Goal: Task Accomplishment & Management: Manage account settings

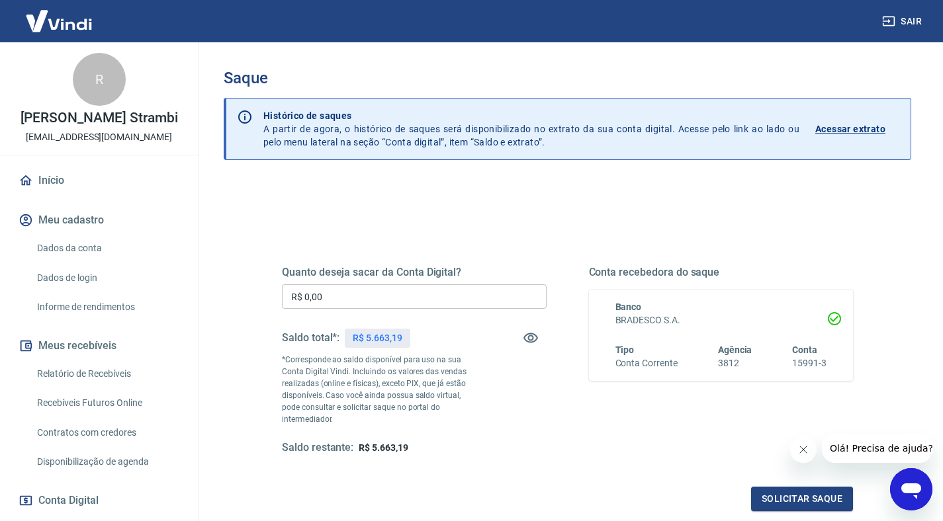
click at [365, 302] on input "R$ 0,00" at bounding box center [414, 296] width 265 height 24
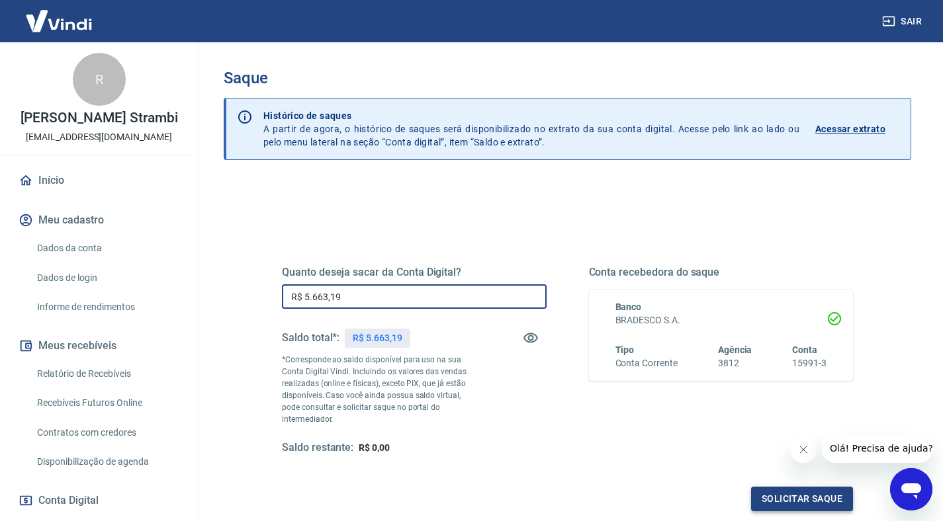
type input "R$ 5.663,19"
click at [761, 487] on button "Solicitar saque" at bounding box center [802, 499] width 102 height 24
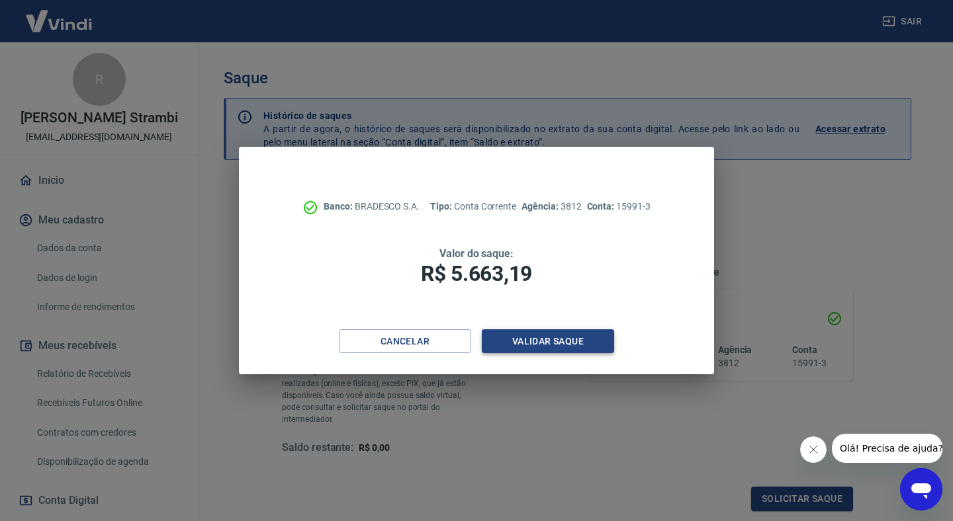
click at [578, 338] on button "Validar saque" at bounding box center [548, 341] width 132 height 24
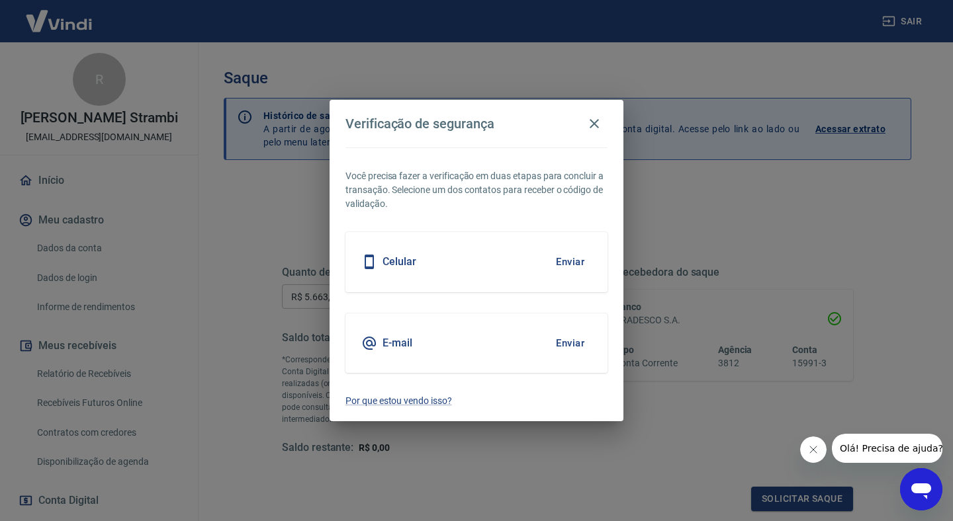
click at [575, 340] on button "Enviar" at bounding box center [569, 343] width 43 height 28
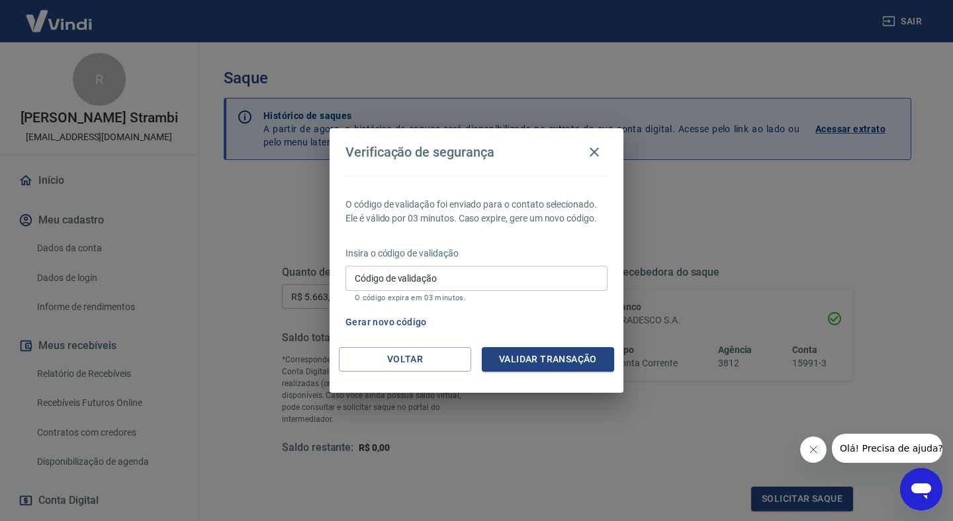
click at [448, 283] on input "Código de validação" at bounding box center [476, 278] width 262 height 24
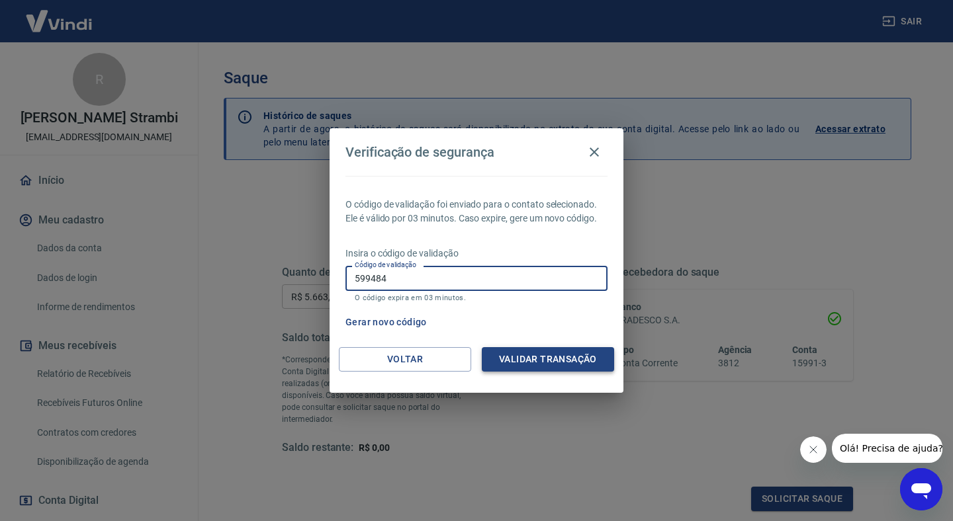
type input "599484"
click at [524, 366] on button "Validar transação" at bounding box center [548, 359] width 132 height 24
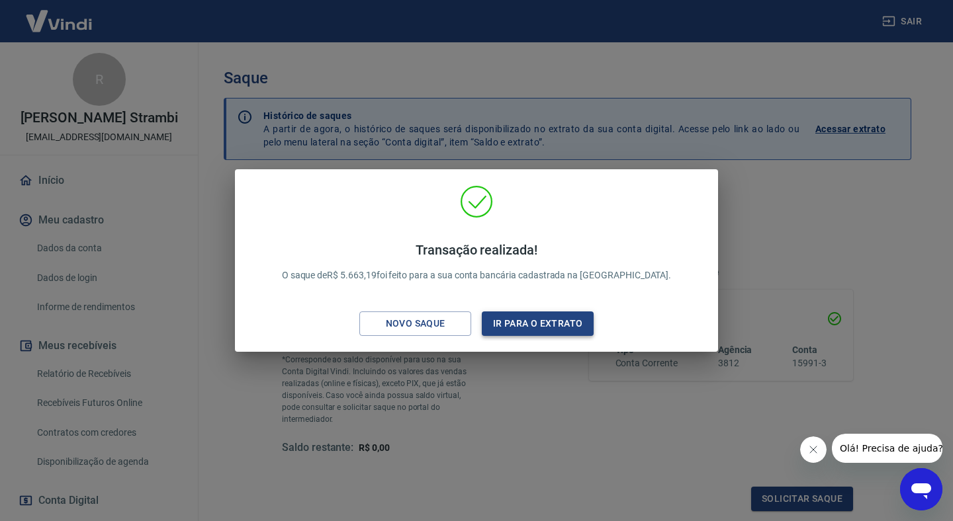
click at [532, 324] on button "Ir para o extrato" at bounding box center [538, 324] width 112 height 24
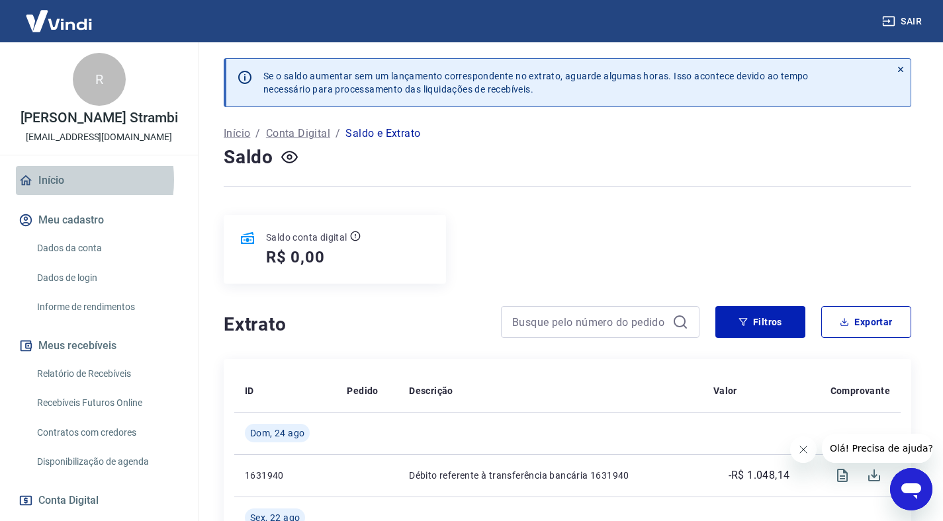
click at [52, 180] on link "Início" at bounding box center [99, 180] width 166 height 29
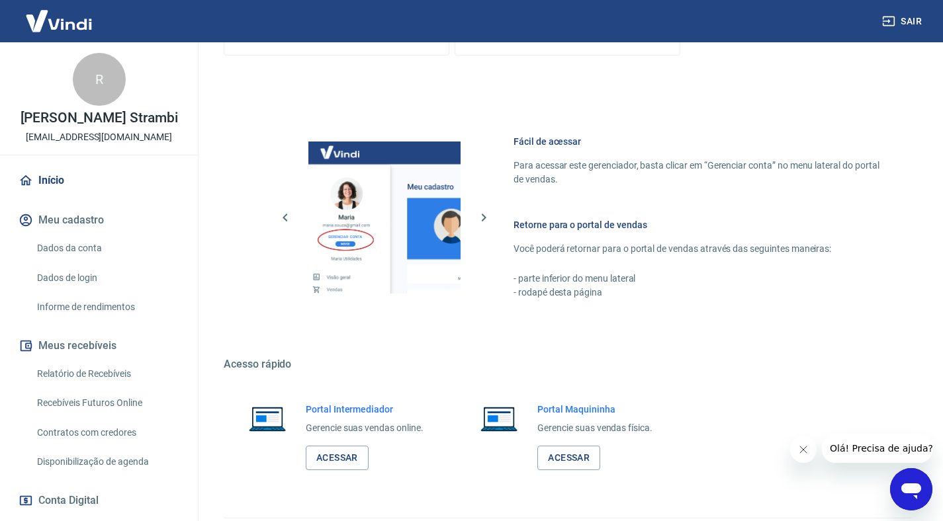
scroll to position [536, 0]
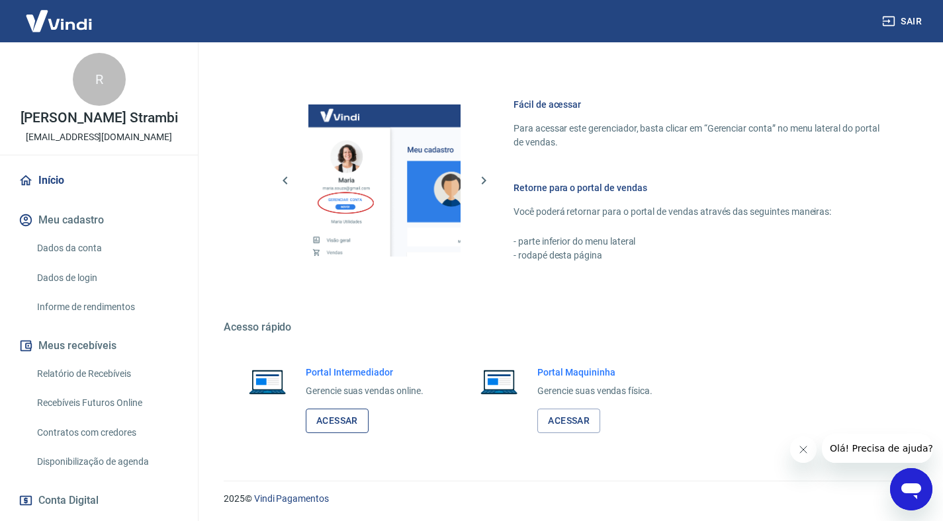
click at [346, 416] on link "Acessar" at bounding box center [337, 421] width 63 height 24
